Goal: Find specific page/section: Find specific page/section

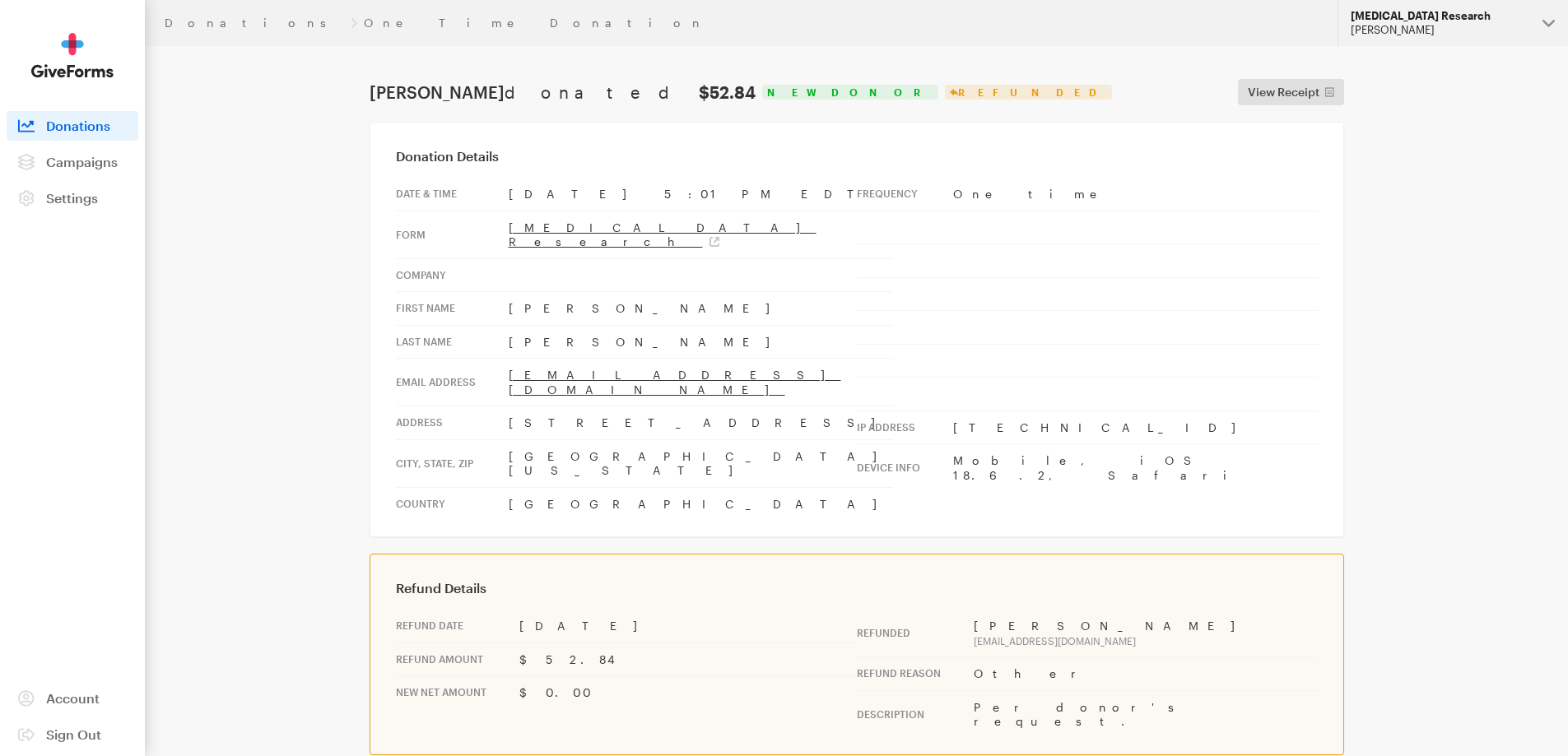
click at [1378, 22] on button "Alzheimer's Disease Research Hazel Bartolo" at bounding box center [1454, 23] width 231 height 46
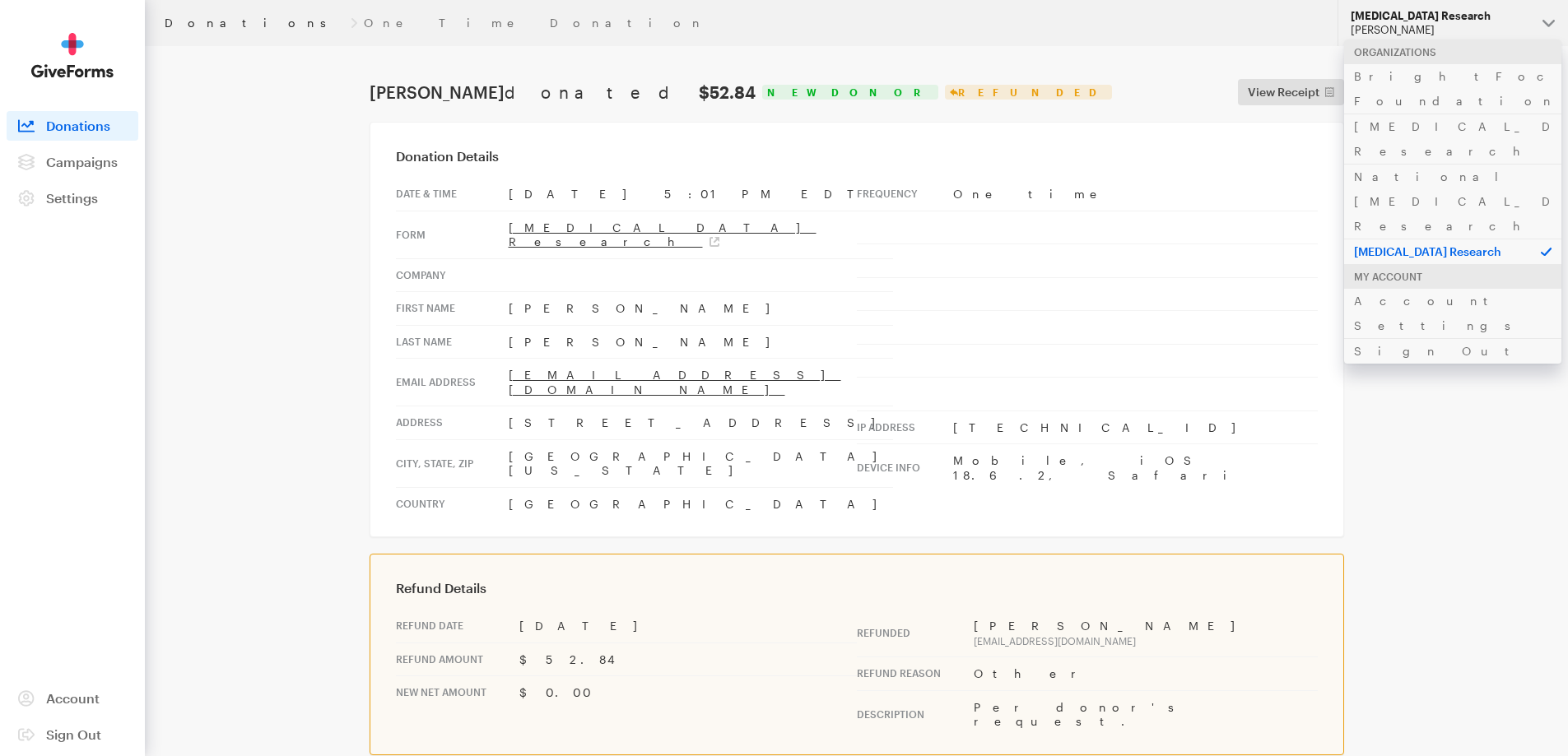
click at [196, 22] on link "Donations" at bounding box center [254, 22] width 180 height 13
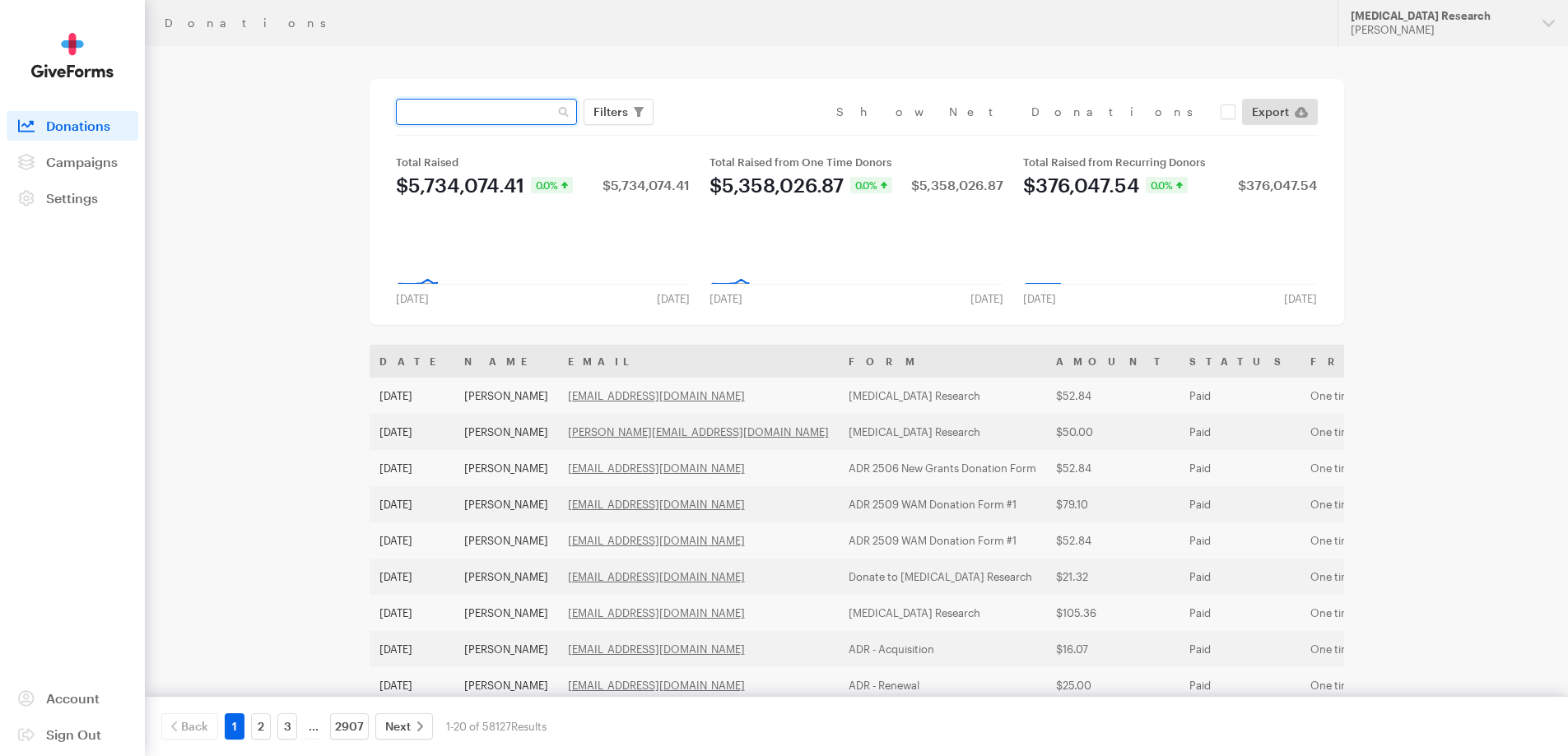
click at [526, 104] on input "text" at bounding box center [486, 112] width 181 height 27
paste input "[EMAIL_ADDRESS][DOMAIN_NAME]"
type input "[EMAIL_ADDRESS][DOMAIN_NAME]"
click at [735, 133] on button "Apply" at bounding box center [761, 146] width 52 height 27
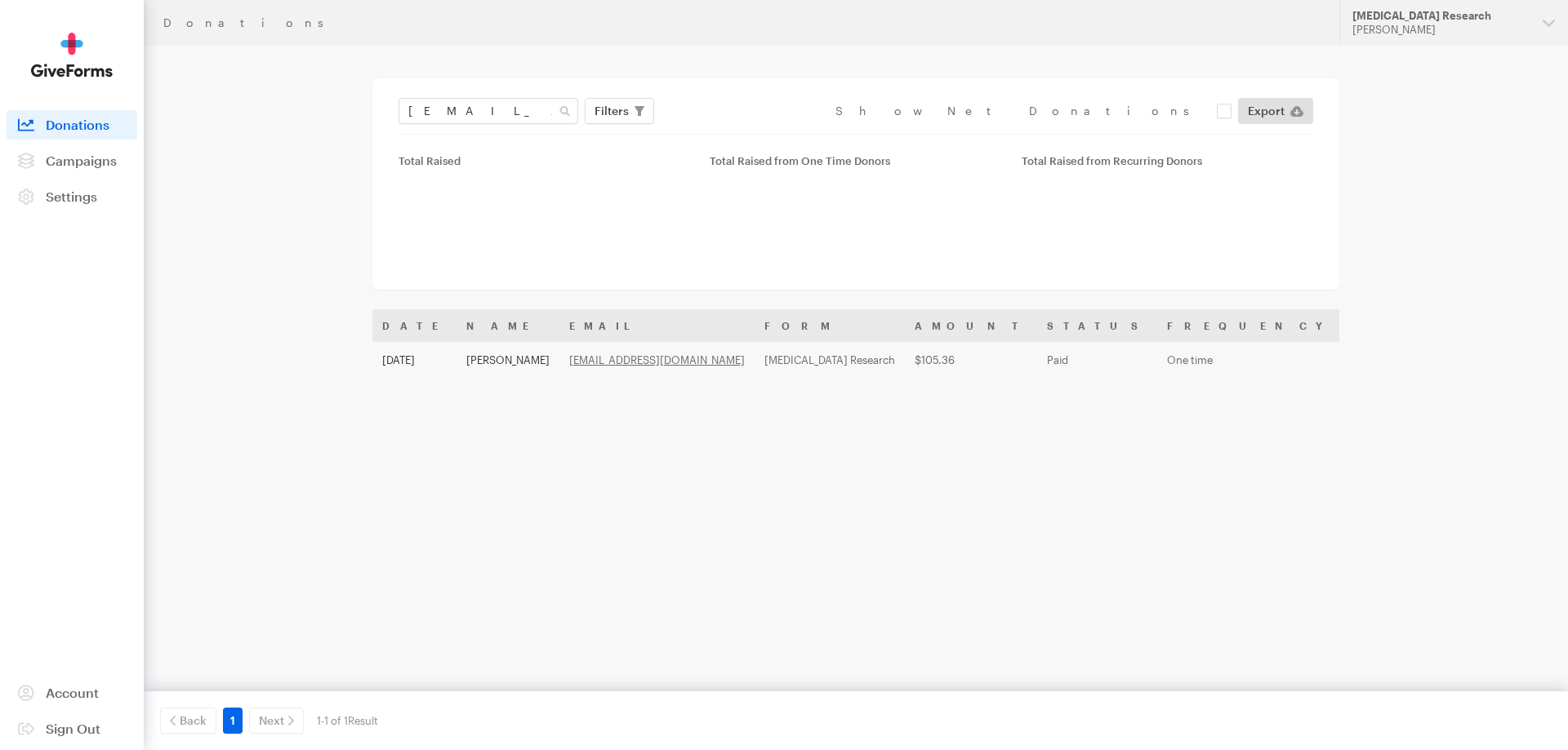
click at [427, 392] on div "Name Email Giving Form Designation Transaction Type Amount Payment Method Date …" at bounding box center [855, 473] width 967 height 327
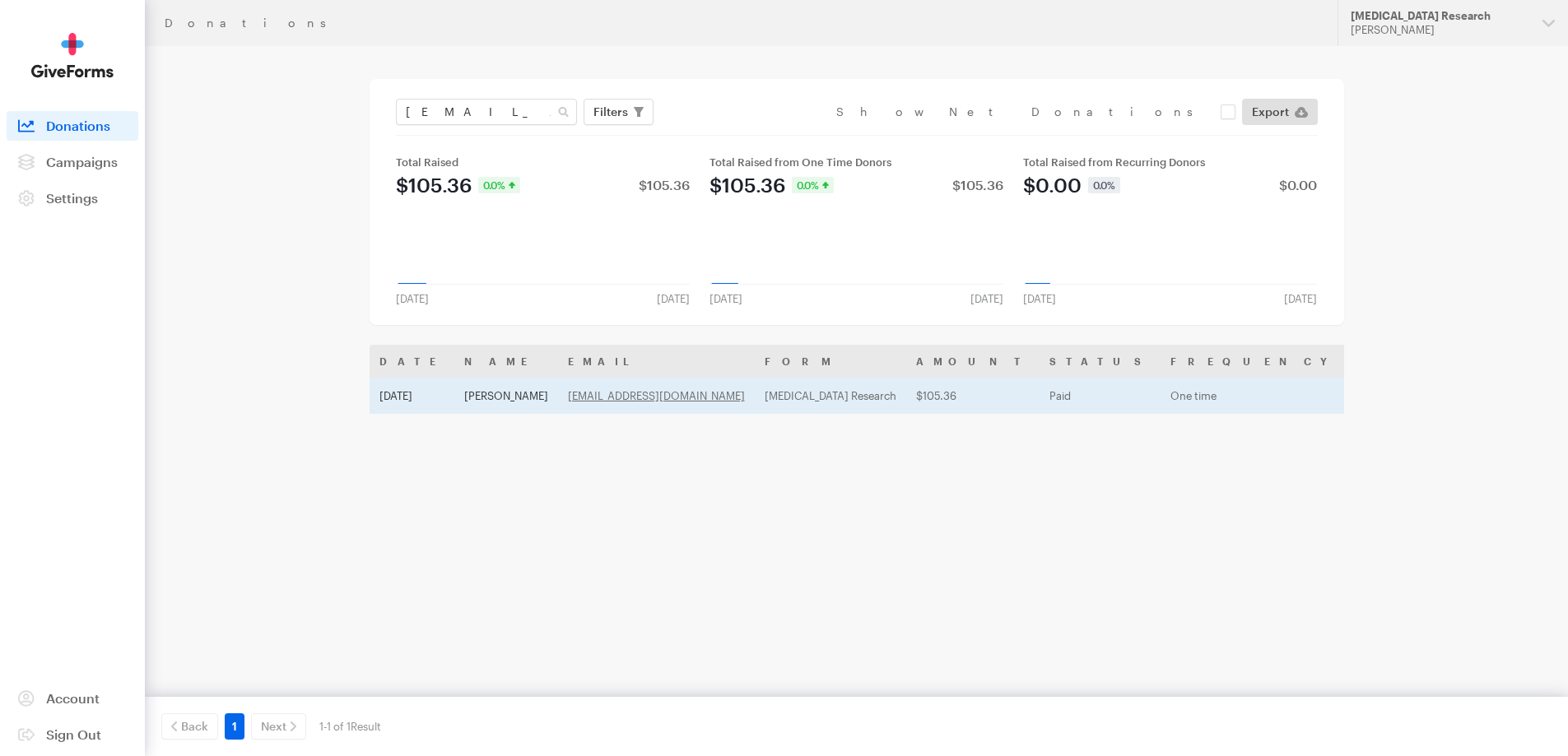
click at [433, 378] on td "Sep 4, 2025" at bounding box center [412, 396] width 85 height 36
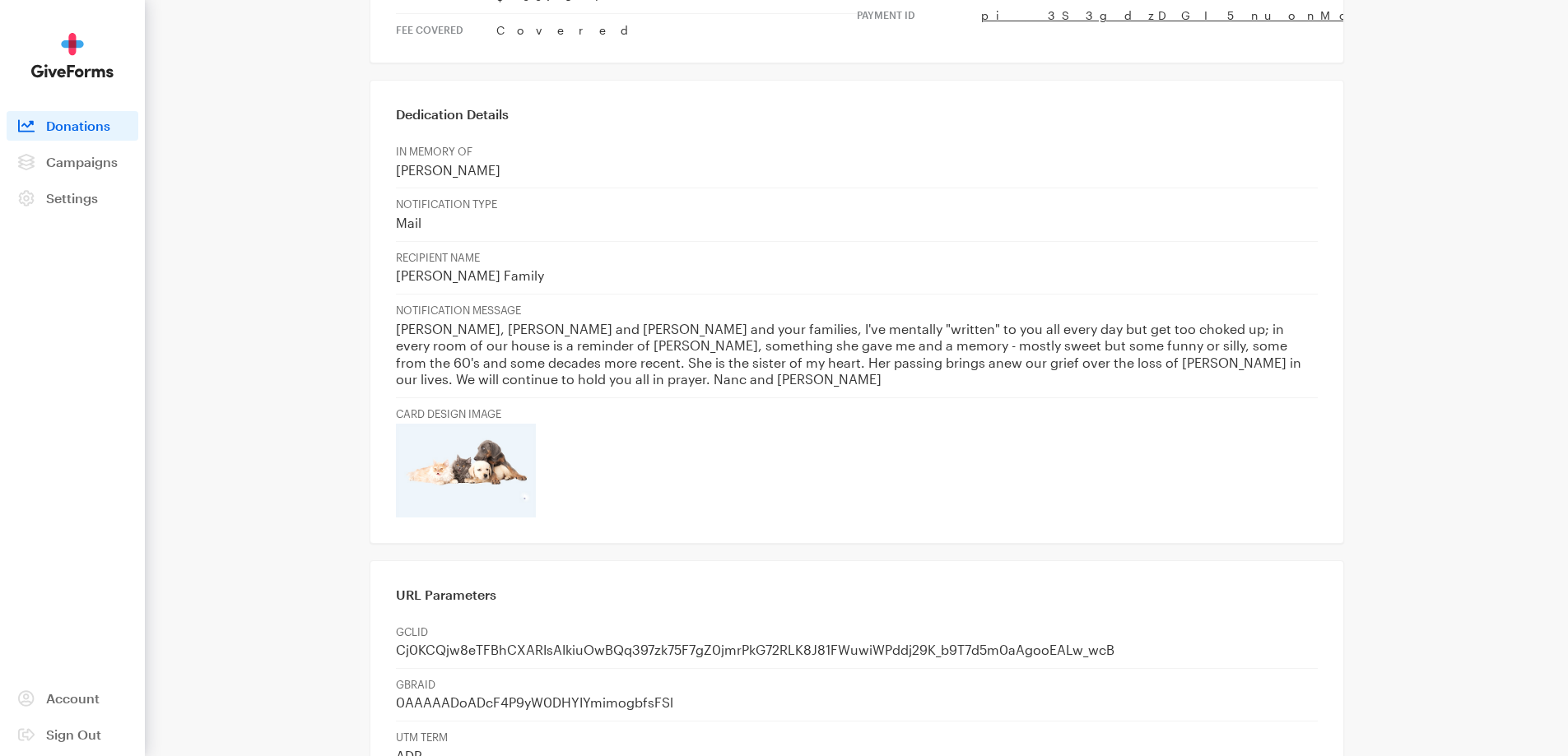
scroll to position [741, 0]
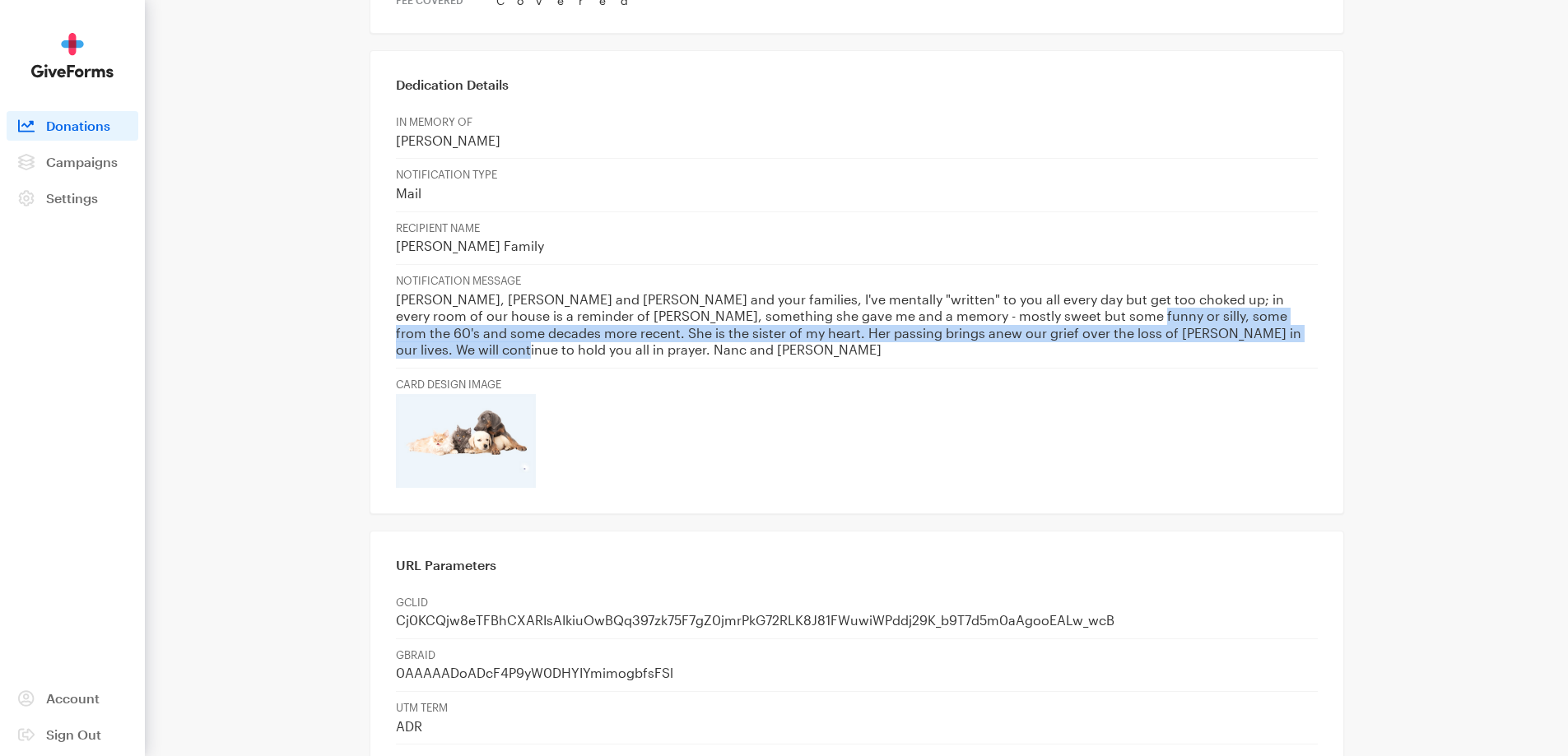
drag, startPoint x: 1024, startPoint y: 256, endPoint x: 1253, endPoint y: 283, distance: 230.6
click at [1262, 292] on p "Bret, Jason and Chad and your families, I've mentally "written" to you all ever…" at bounding box center [856, 325] width 922 height 67
copy p "'s and some decades more recent. She is the sister of my heart. Her passing bri…"
